Goal: Information Seeking & Learning: Learn about a topic

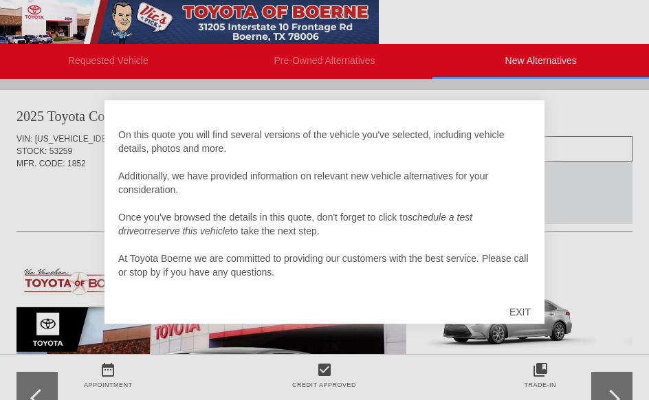
scroll to position [14, 0]
click at [523, 307] on div "EXIT" at bounding box center [520, 312] width 49 height 41
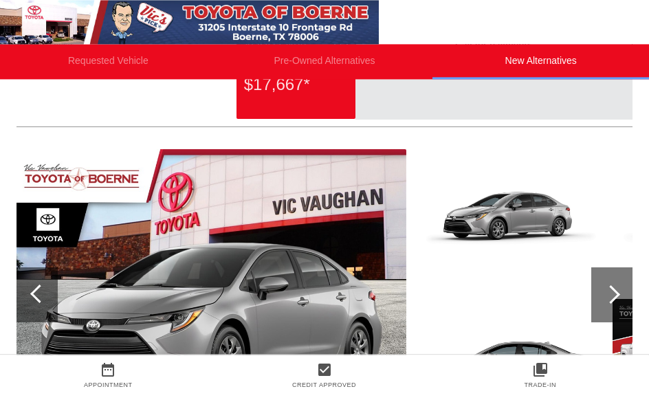
scroll to position [0, 0]
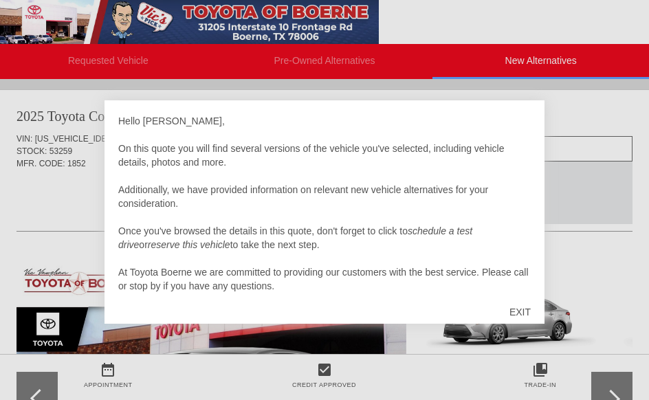
click at [515, 301] on div "EXIT" at bounding box center [520, 312] width 49 height 41
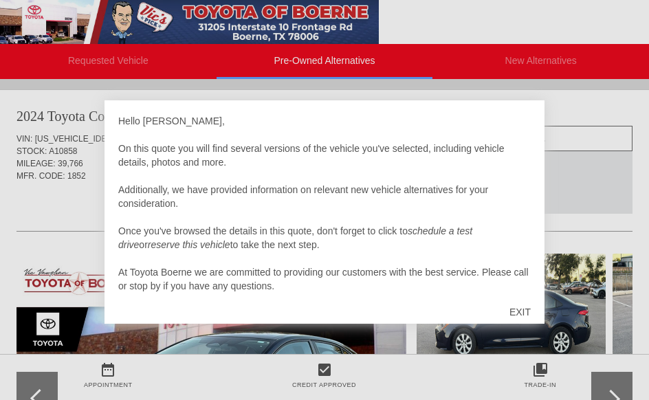
scroll to position [1127, 0]
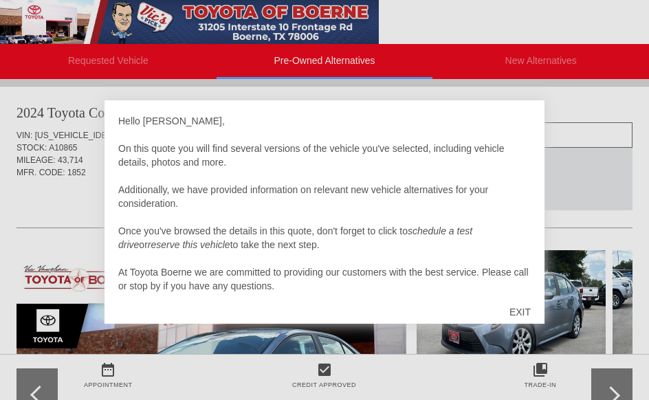
click at [517, 311] on div "EXIT" at bounding box center [520, 312] width 49 height 41
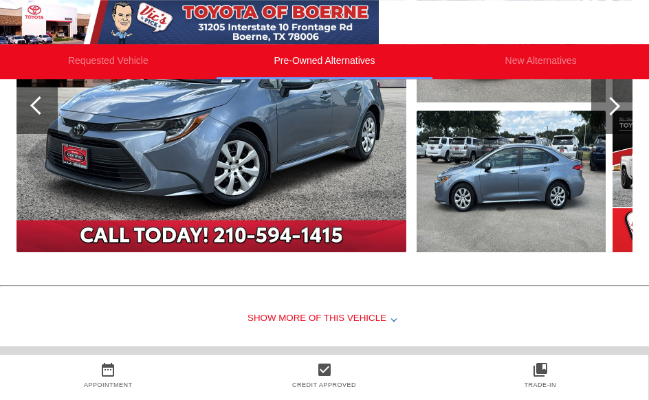
scroll to position [1416, 0]
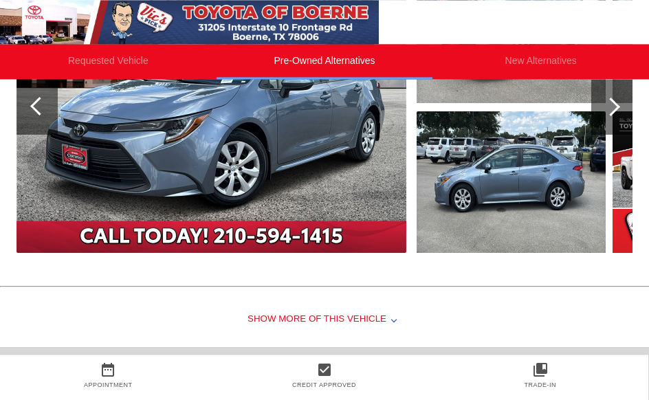
click at [362, 317] on div "Show More of this Vehicle" at bounding box center [324, 319] width 649 height 55
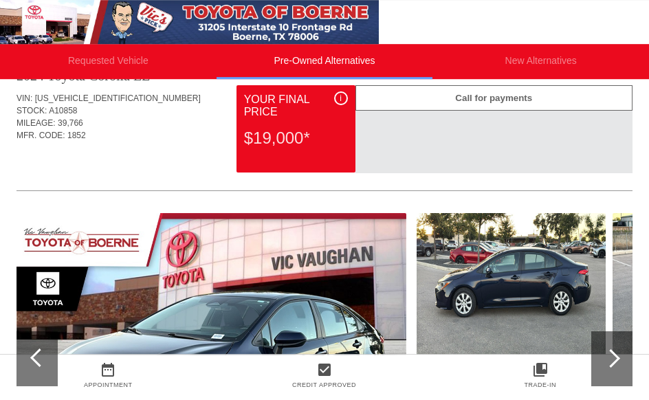
scroll to position [40, 0]
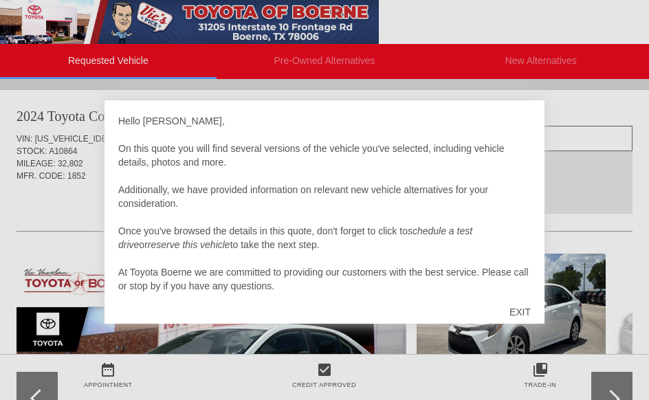
click at [519, 315] on div "EXIT" at bounding box center [520, 312] width 49 height 41
